Goal: Task Accomplishment & Management: Use online tool/utility

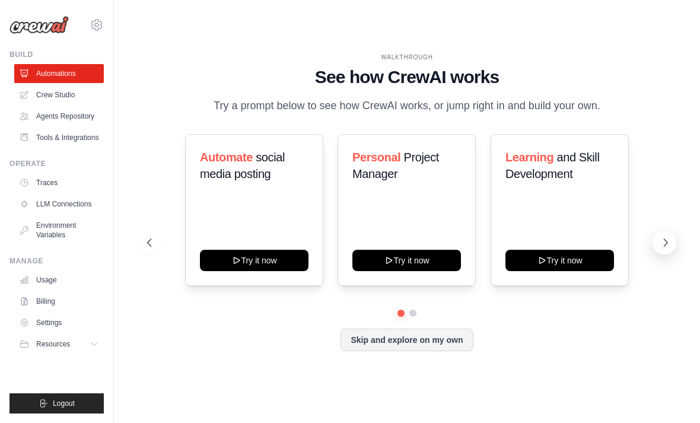
click at [667, 246] on icon at bounding box center [667, 242] width 4 height 7
click at [658, 255] on button at bounding box center [665, 243] width 24 height 24
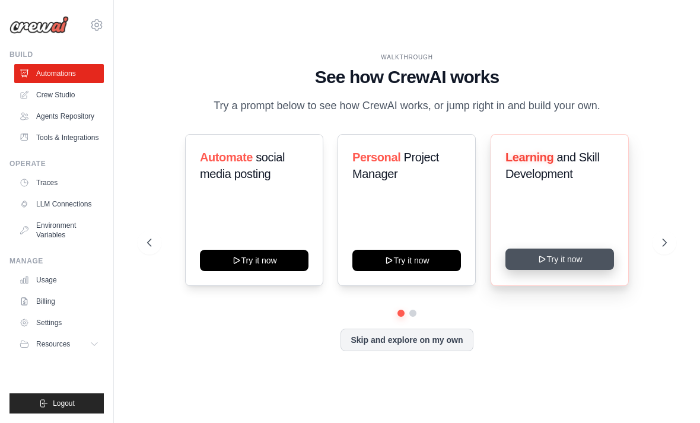
click at [543, 270] on button "Try it now" at bounding box center [560, 259] width 109 height 21
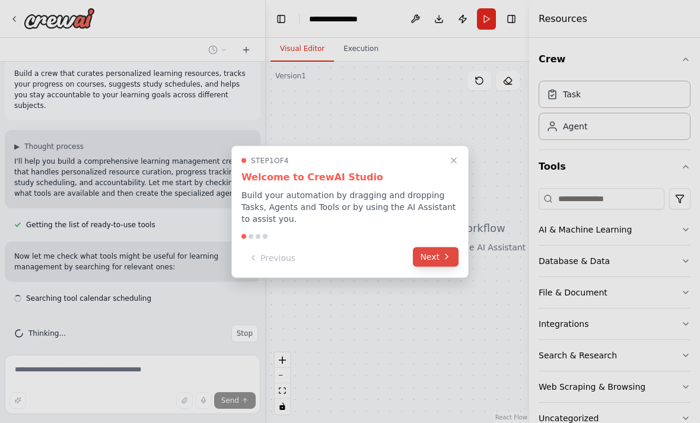
scroll to position [12, 0]
click at [430, 256] on button "Next" at bounding box center [436, 257] width 46 height 20
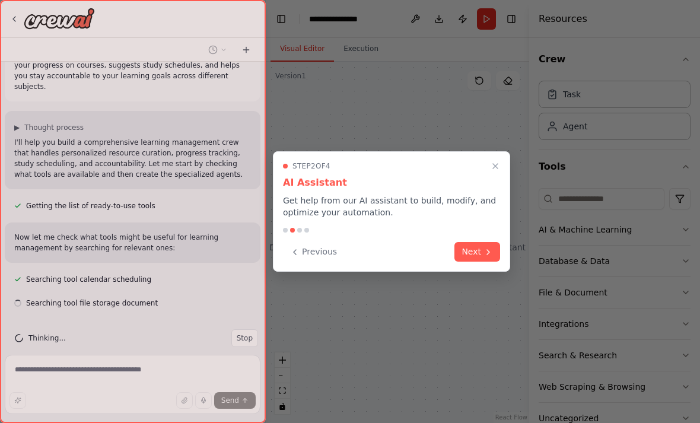
scroll to position [36, 0]
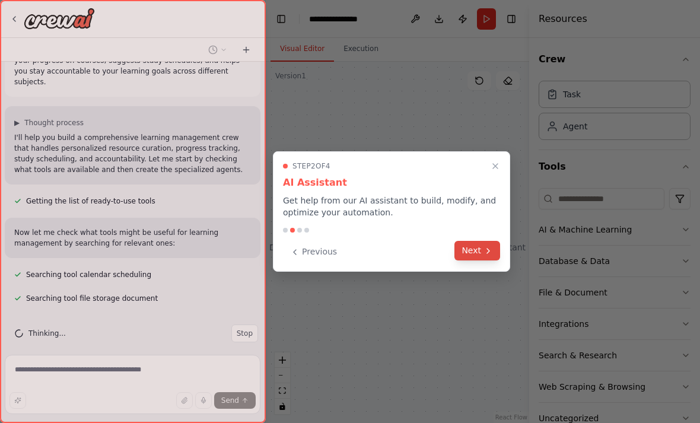
click at [474, 252] on button "Next" at bounding box center [478, 251] width 46 height 20
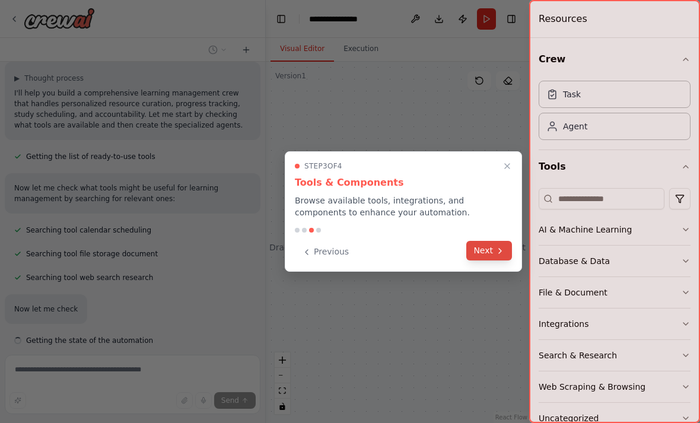
scroll to position [88, 0]
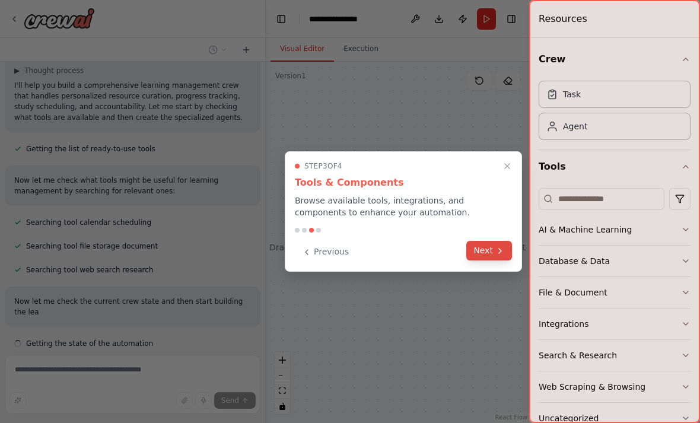
click at [488, 249] on button "Next" at bounding box center [490, 251] width 46 height 20
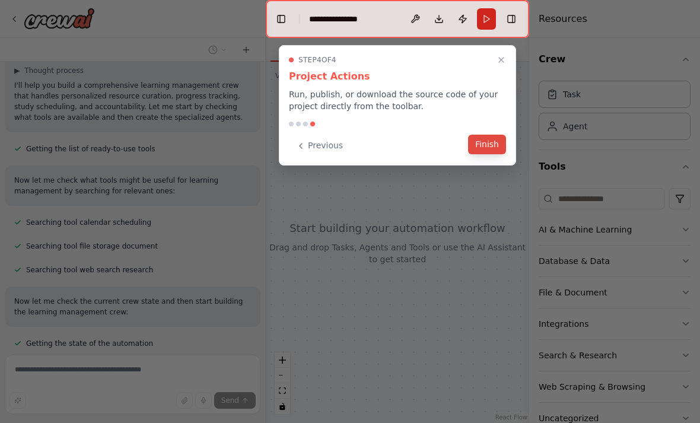
click at [484, 141] on button "Finish" at bounding box center [487, 145] width 38 height 20
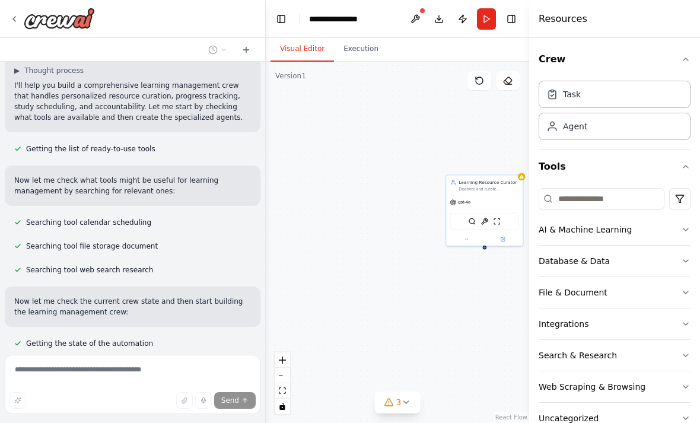
drag, startPoint x: 386, startPoint y: 233, endPoint x: 271, endPoint y: 246, distance: 116.0
drag, startPoint x: 484, startPoint y: 262, endPoint x: 331, endPoint y: 281, distance: 154.2
click at [331, 281] on div "Learning Resource Curator Discover and curate personalized learning resources f…" at bounding box center [398, 242] width 264 height 361
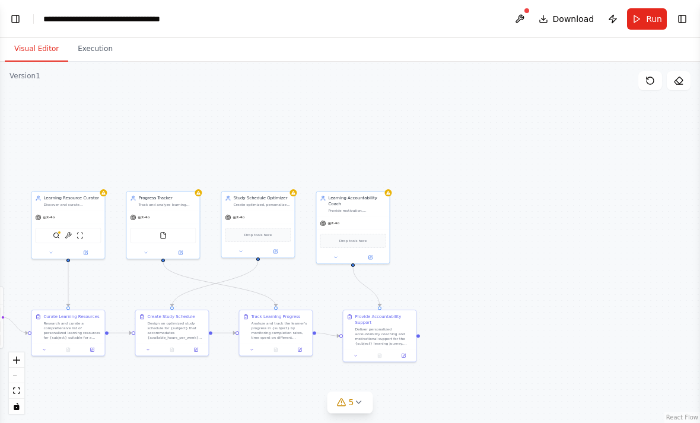
scroll to position [502, 0]
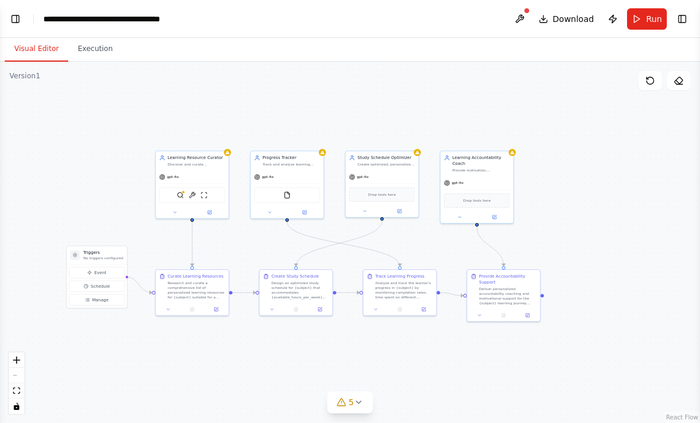
drag, startPoint x: 165, startPoint y: 161, endPoint x: 290, endPoint y: 121, distance: 131.6
click at [290, 121] on div ".deletable-edge-delete-btn { width: 20px; height: 20px; border: 0px solid #ffff…" at bounding box center [350, 242] width 700 height 361
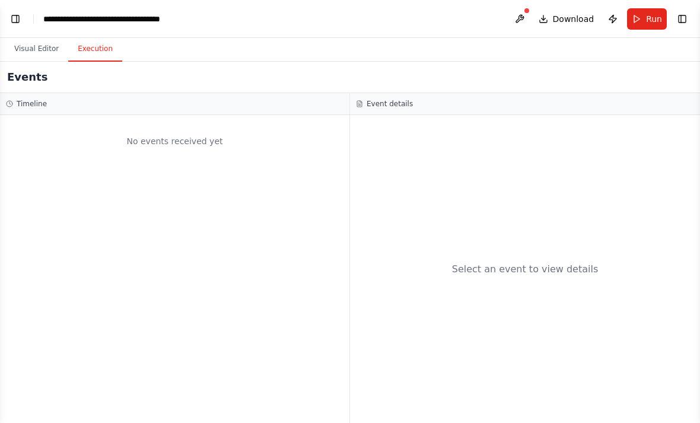
click at [91, 52] on button "Execution" at bounding box center [95, 49] width 54 height 25
click at [36, 48] on button "Visual Editor" at bounding box center [37, 49] width 64 height 25
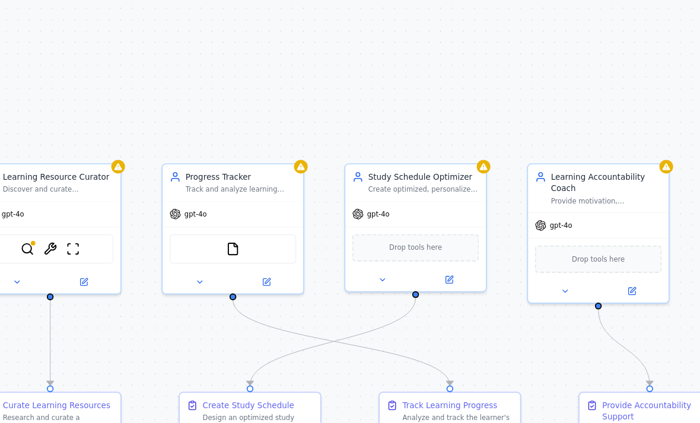
drag, startPoint x: 239, startPoint y: 43, endPoint x: 159, endPoint y: 54, distance: 80.3
click at [159, 62] on div ".deletable-edge-delete-btn { width: 20px; height: 20px; border: 0px solid #ffff…" at bounding box center [350, 242] width 700 height 361
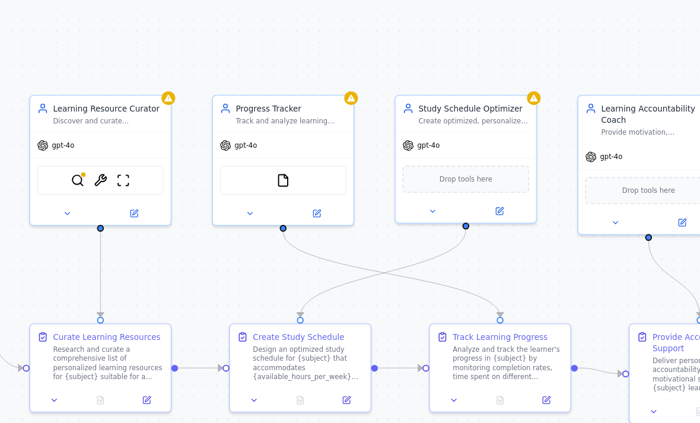
drag, startPoint x: 277, startPoint y: 50, endPoint x: 316, endPoint y: 10, distance: 56.7
click at [316, 62] on div ".deletable-edge-delete-btn { width: 20px; height: 20px; border: 0px solid #ffff…" at bounding box center [350, 242] width 700 height 361
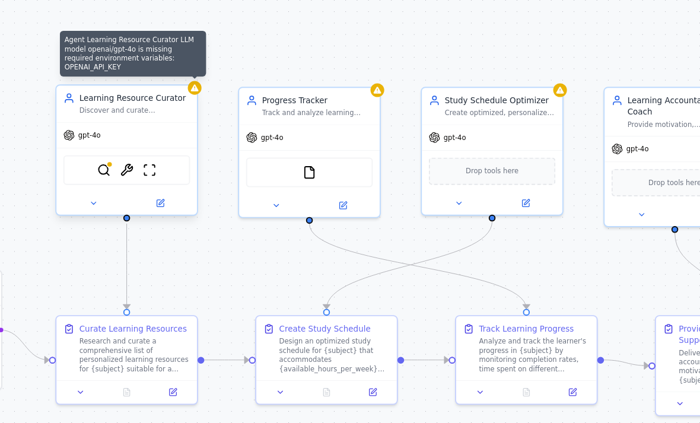
click at [187, 120] on icon at bounding box center [189, 122] width 4 height 4
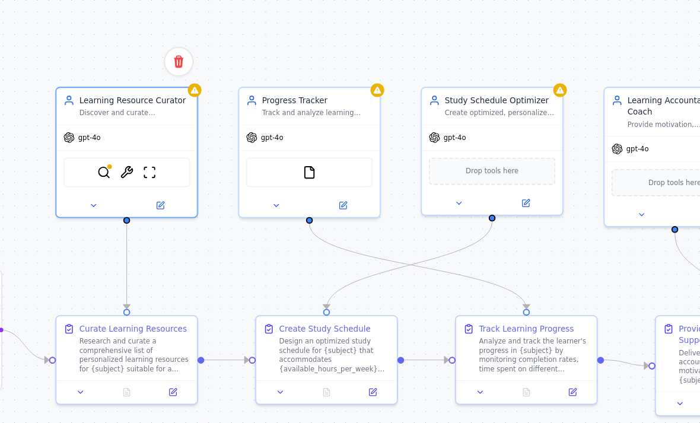
click at [137, 62] on div ".deletable-edge-delete-btn { width: 20px; height: 20px; border: 0px solid #ffff…" at bounding box center [350, 242] width 700 height 361
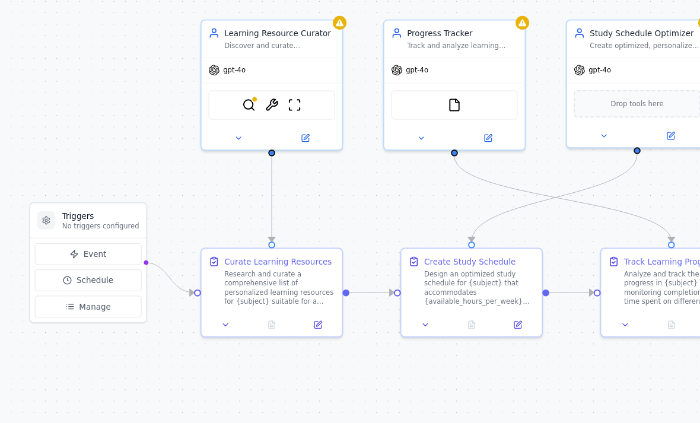
drag, startPoint x: 90, startPoint y: 144, endPoint x: 169, endPoint y: 107, distance: 87.6
click at [169, 107] on div ".deletable-edge-delete-btn { width: 20px; height: 20px; border: 0px solid #ffff…" at bounding box center [350, 242] width 700 height 361
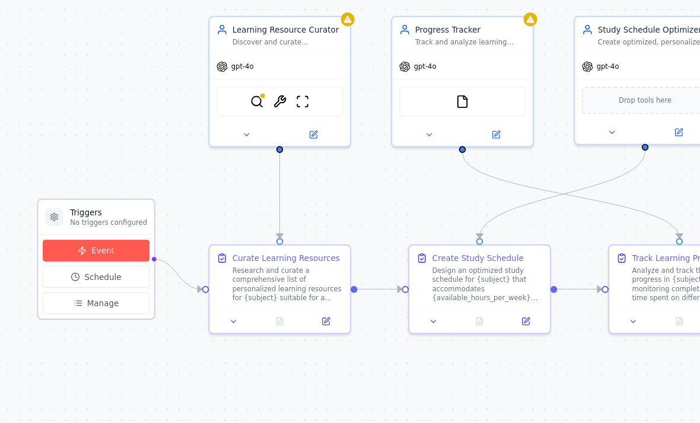
click at [110, 201] on button "Event" at bounding box center [137, 206] width 55 height 11
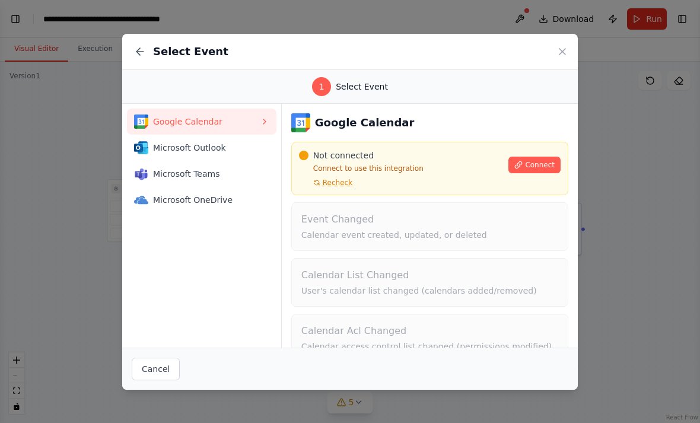
click at [260, 122] on icon at bounding box center [264, 121] width 9 height 9
click at [537, 166] on span "Connect" at bounding box center [540, 164] width 30 height 9
click at [532, 161] on span "Connect" at bounding box center [540, 164] width 30 height 9
click at [528, 172] on button "Connect" at bounding box center [535, 165] width 52 height 17
click at [527, 165] on span "Connect" at bounding box center [540, 164] width 30 height 9
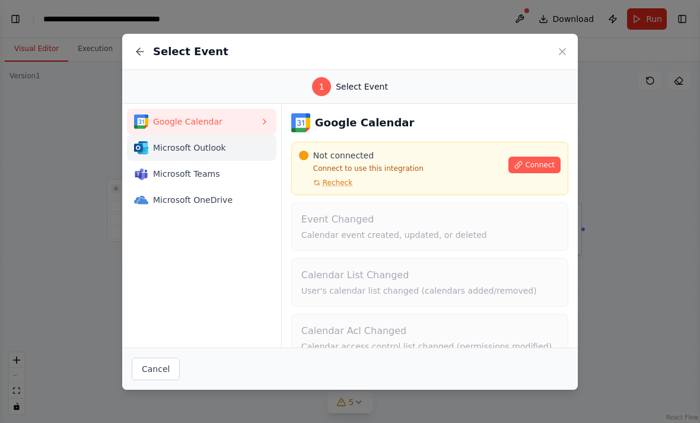
click at [214, 143] on span "Microsoft Outlook" at bounding box center [206, 148] width 107 height 12
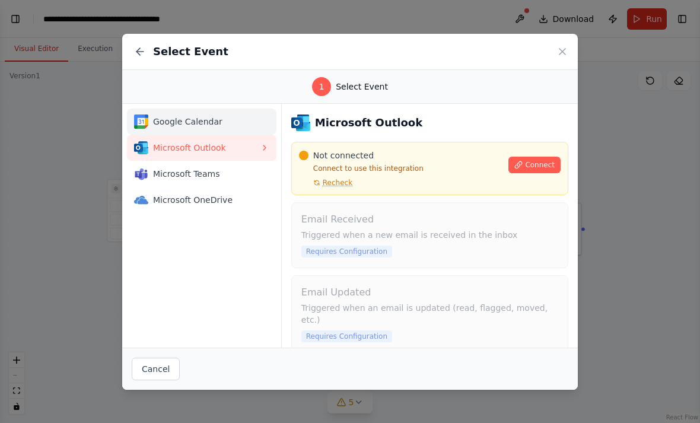
click at [214, 128] on div "Google Calendar" at bounding box center [197, 122] width 126 height 14
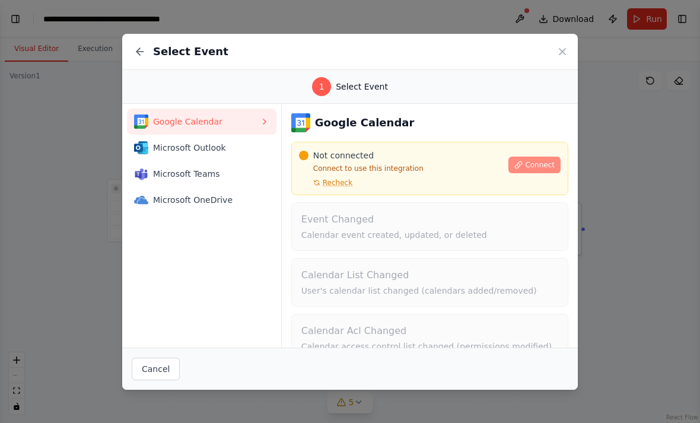
click at [523, 167] on icon at bounding box center [519, 165] width 8 height 8
click at [541, 169] on span "Connect" at bounding box center [540, 164] width 30 height 9
click at [562, 53] on icon at bounding box center [563, 52] width 6 height 6
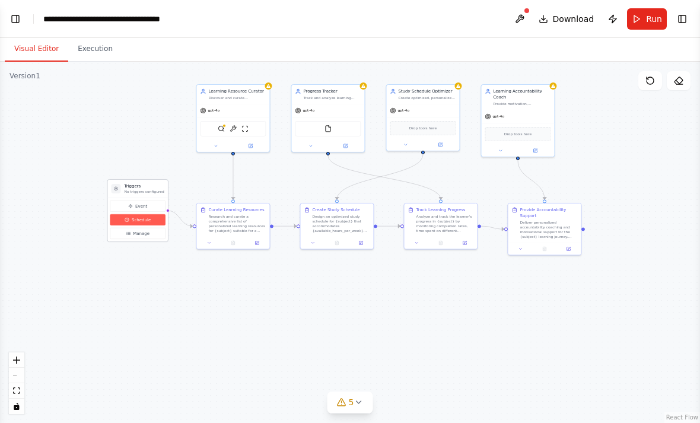
click at [143, 219] on span "Schedule" at bounding box center [141, 220] width 19 height 6
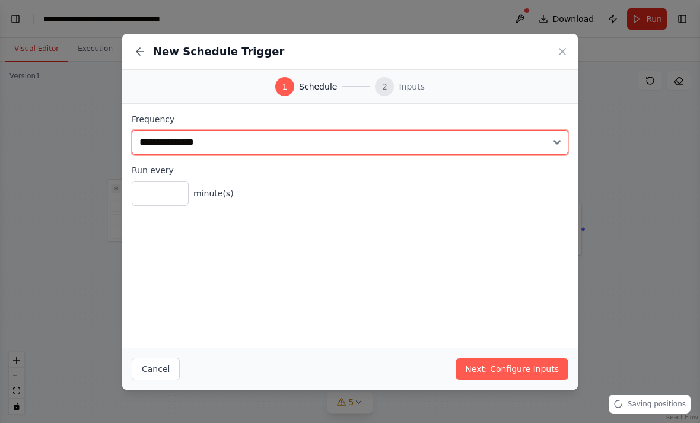
click at [199, 150] on select "**********" at bounding box center [350, 142] width 437 height 25
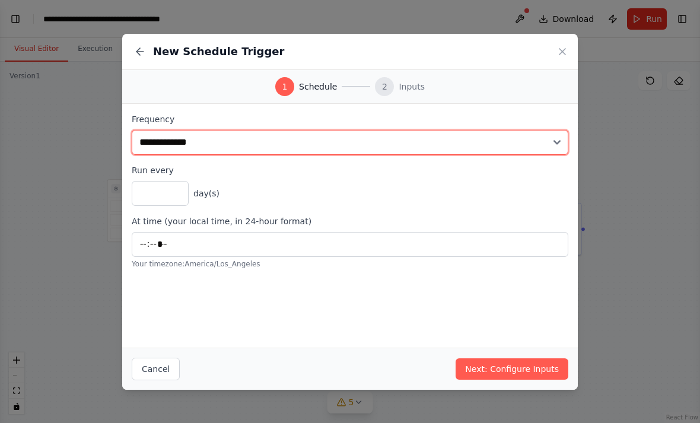
select select "*****"
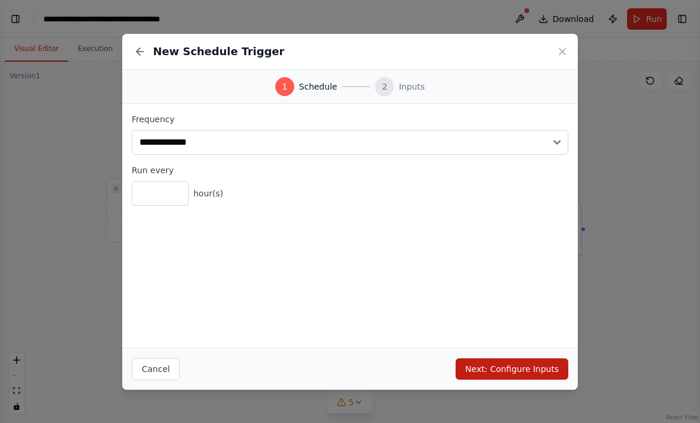
click at [520, 369] on button "Next: Configure Inputs" at bounding box center [512, 369] width 113 height 21
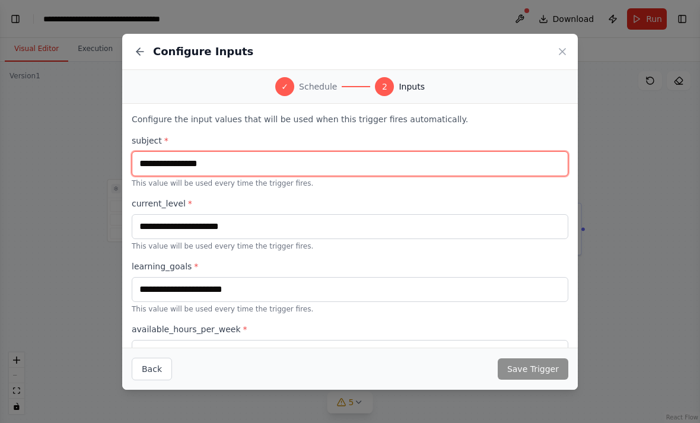
click at [169, 167] on input "text" at bounding box center [350, 163] width 437 height 25
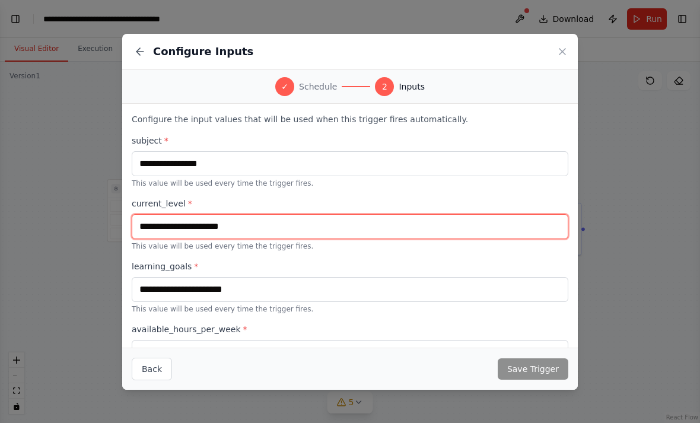
click at [154, 227] on input "text" at bounding box center [350, 226] width 437 height 25
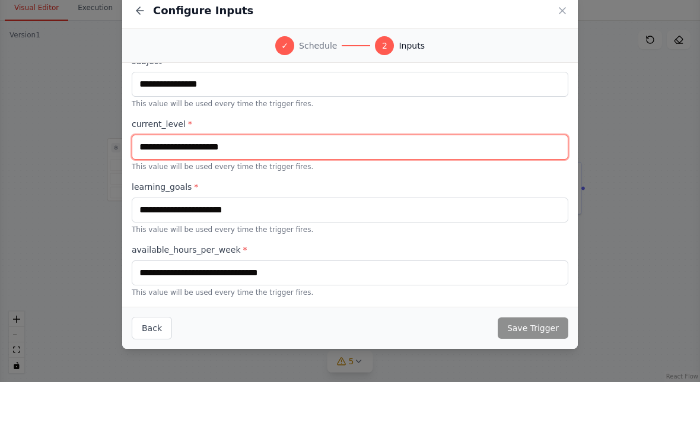
scroll to position [39, 0]
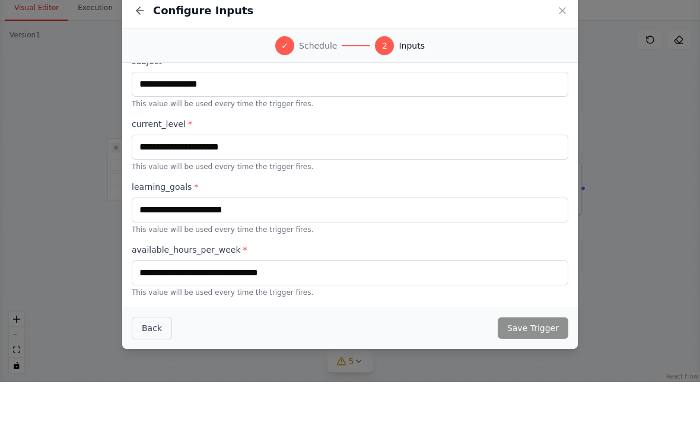
click at [155, 358] on button "Back" at bounding box center [152, 369] width 40 height 23
select select "*****"
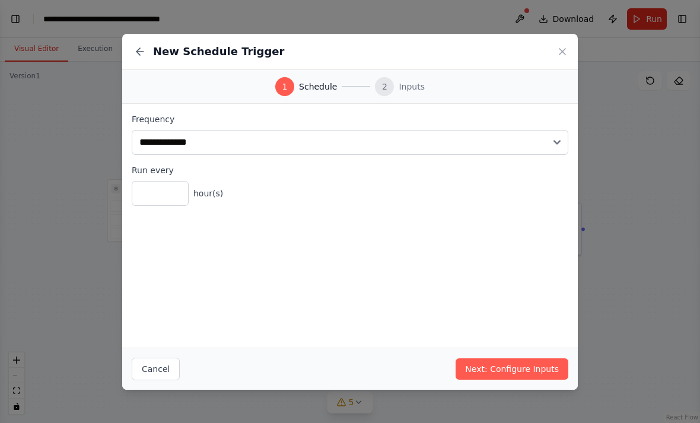
click at [153, 369] on button "Cancel" at bounding box center [156, 369] width 48 height 23
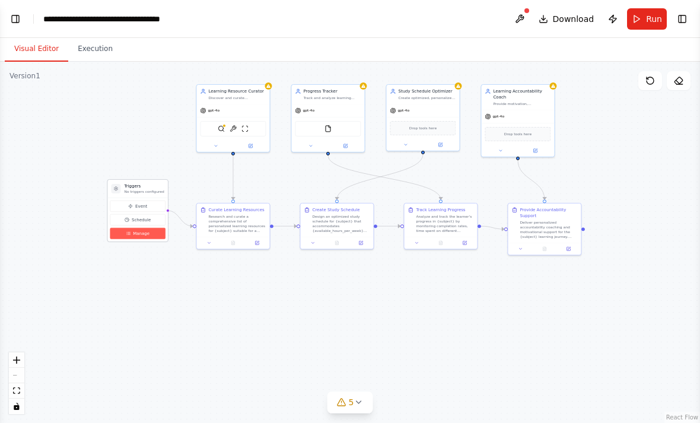
click at [132, 228] on button "Manage" at bounding box center [137, 233] width 55 height 11
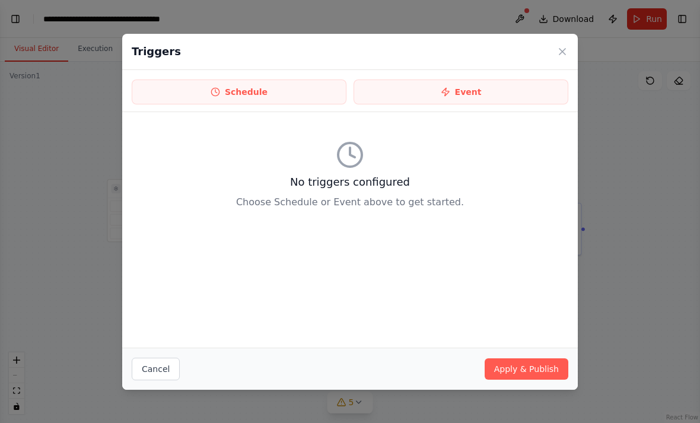
click at [562, 54] on icon at bounding box center [563, 52] width 12 height 12
